Goal: Transaction & Acquisition: Purchase product/service

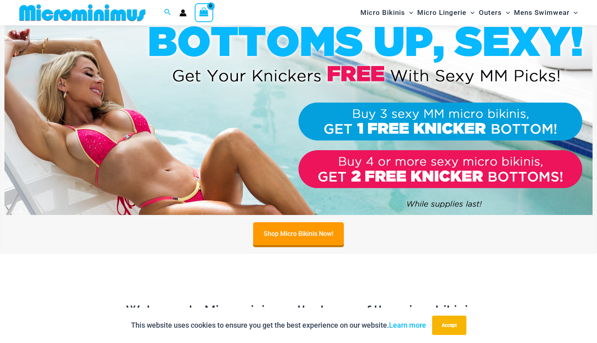
scroll to position [45, 0]
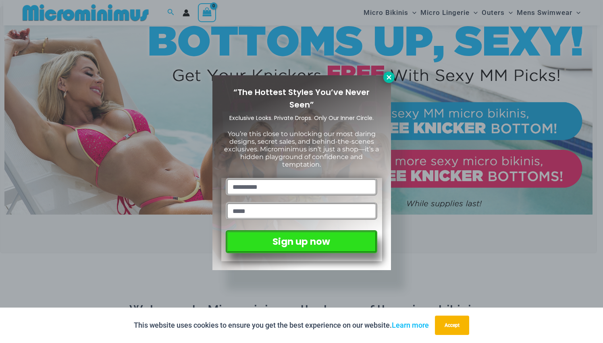
click at [390, 77] on icon at bounding box center [388, 77] width 7 height 7
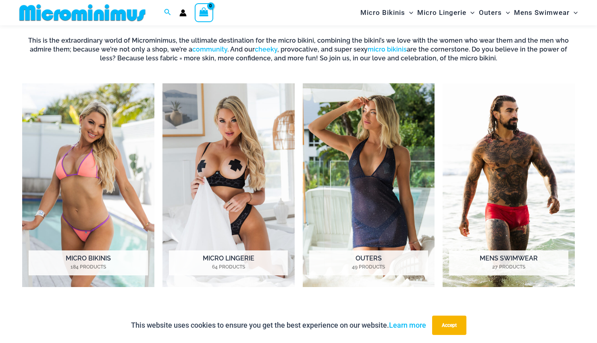
scroll to position [337, 0]
click at [114, 167] on img "Visit product category Micro Bikinis" at bounding box center [88, 185] width 132 height 204
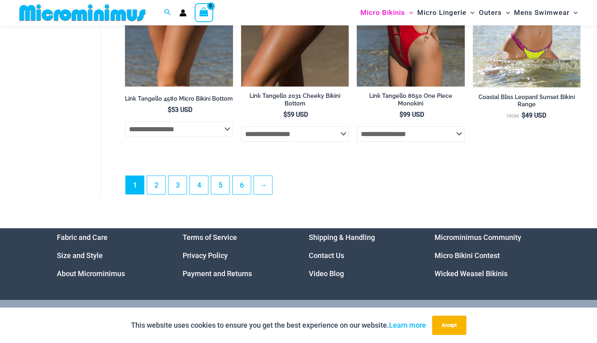
scroll to position [2030, 0]
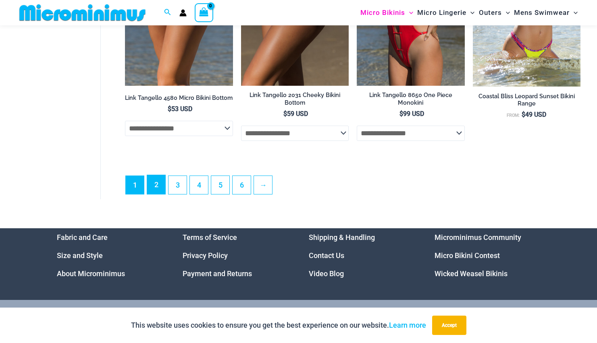
click at [160, 189] on link "2" at bounding box center [156, 184] width 18 height 19
